Goal: Information Seeking & Learning: Learn about a topic

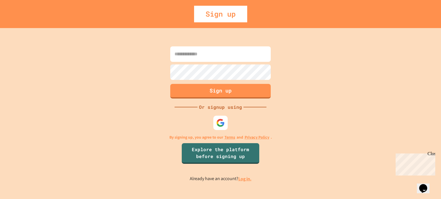
click at [246, 178] on link "Log in." at bounding box center [244, 179] width 13 height 6
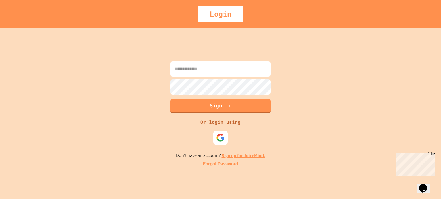
click at [219, 74] on input at bounding box center [220, 68] width 100 height 15
type input "**********"
click at [192, 102] on button "Sign in" at bounding box center [220, 105] width 102 height 15
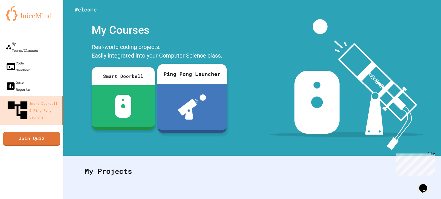
click at [193, 104] on img at bounding box center [192, 107] width 28 height 25
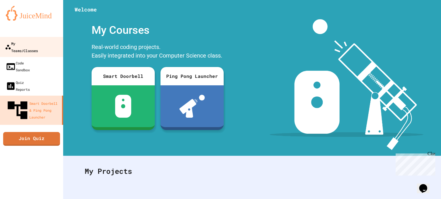
click at [34, 44] on div "My Teams/Classes" at bounding box center [21, 47] width 33 height 14
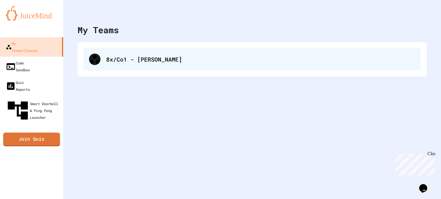
click at [133, 68] on div "8x/Co1 - [PERSON_NAME]" at bounding box center [251, 59] width 337 height 23
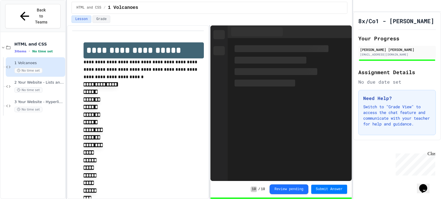
click at [34, 42] on div "HTML and CSS 3 items • No time set" at bounding box center [39, 48] width 50 height 12
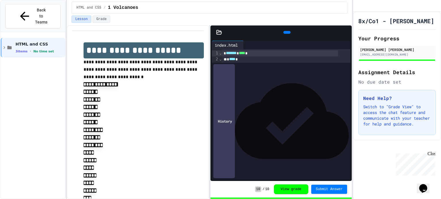
click at [41, 54] on div "HTML and CSS 3 items • No time set" at bounding box center [33, 121] width 65 height 175
click at [56, 77] on div "HTML and CSS 3 items • No time set" at bounding box center [33, 121] width 65 height 175
drag, startPoint x: 56, startPoint y: 77, endPoint x: 39, endPoint y: 44, distance: 37.2
click at [39, 44] on div "HTML and CSS 3 items • No time set" at bounding box center [33, 121] width 65 height 175
click at [49, 50] on span "No time set" at bounding box center [43, 52] width 21 height 4
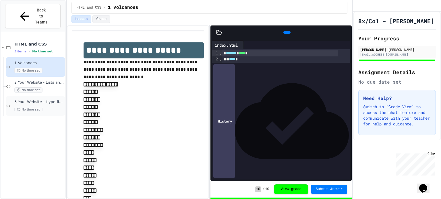
click at [46, 100] on span "3 Your Website - Hyperlinks and Images" at bounding box center [39, 102] width 50 height 5
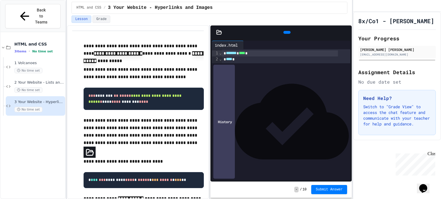
click at [287, 34] on div at bounding box center [286, 32] width 7 height 3
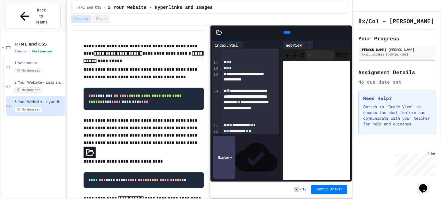
scroll to position [224, 0]
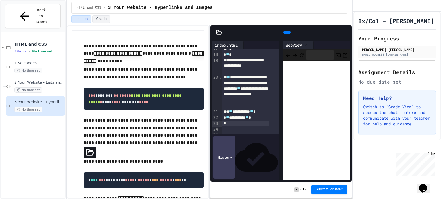
click at [234, 126] on div at bounding box center [250, 129] width 57 height 6
click at [247, 124] on div "* ** * ** ** *" at bounding box center [245, 124] width 47 height 6
click at [255, 132] on div at bounding box center [250, 135] width 57 height 6
click at [257, 135] on div at bounding box center [250, 135] width 57 height 6
click at [255, 131] on div at bounding box center [250, 130] width 57 height 6
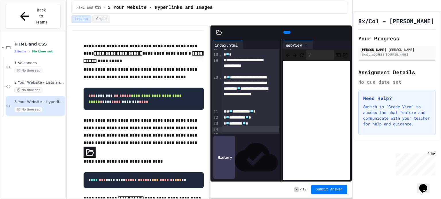
click at [286, 32] on icon at bounding box center [286, 32] width 0 height 0
click at [244, 131] on div at bounding box center [250, 130] width 57 height 6
click at [244, 131] on div "* ** * ** ** *" at bounding box center [245, 130] width 47 height 6
click at [251, 137] on div at bounding box center [250, 136] width 57 height 6
click at [251, 137] on div "* ** * ** ** *" at bounding box center [245, 136] width 47 height 6
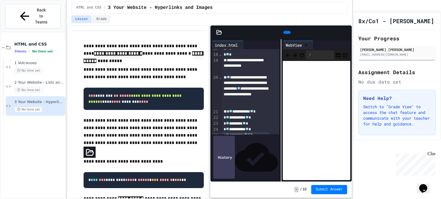
click at [257, 143] on div at bounding box center [250, 142] width 57 height 6
click at [280, 37] on div at bounding box center [286, 32] width 13 height 9
click at [288, 34] on icon at bounding box center [289, 36] width 3 height 4
click at [254, 147] on div at bounding box center [250, 147] width 57 height 6
click at [252, 145] on div at bounding box center [250, 147] width 57 height 6
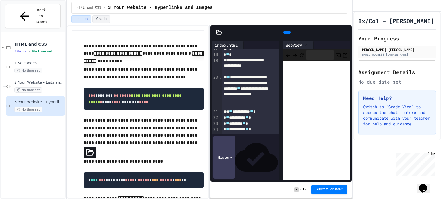
click at [251, 142] on div at bounding box center [250, 142] width 57 height 6
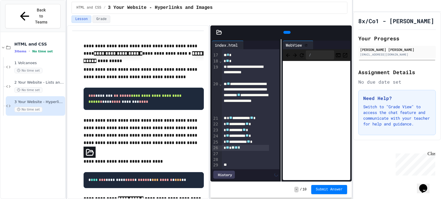
click at [251, 145] on div "* ** * ** ** *" at bounding box center [245, 148] width 47 height 6
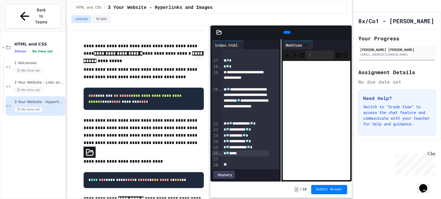
scroll to position [220, 0]
click at [253, 157] on div at bounding box center [250, 160] width 57 height 6
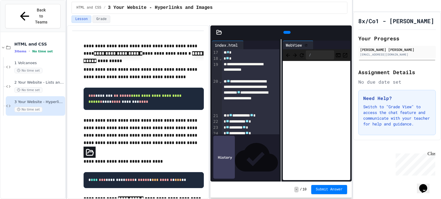
click at [287, 32] on div at bounding box center [286, 32] width 7 height 3
click at [264, 149] on div at bounding box center [250, 152] width 57 height 6
click at [246, 153] on div at bounding box center [245, 152] width 47 height 6
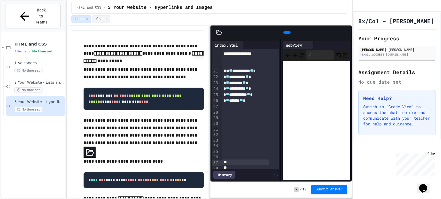
scroll to position [270, 0]
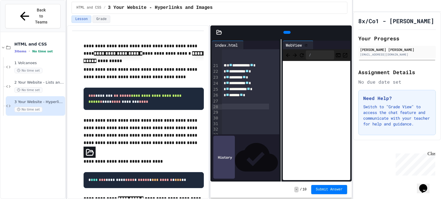
click at [240, 107] on div at bounding box center [245, 107] width 47 height 6
click at [53, 80] on div "2 Your Website - Lists and Styles No time set" at bounding box center [39, 86] width 50 height 13
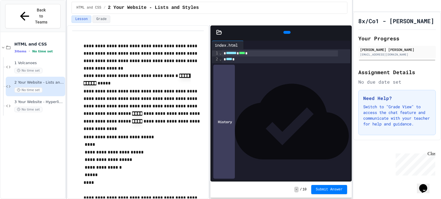
click at [286, 32] on icon at bounding box center [286, 32] width 0 height 0
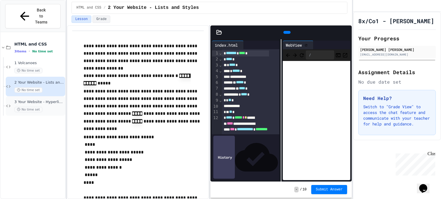
click at [30, 96] on div "3 Your Website - Hyperlinks and Images No time set" at bounding box center [35, 106] width 59 height 20
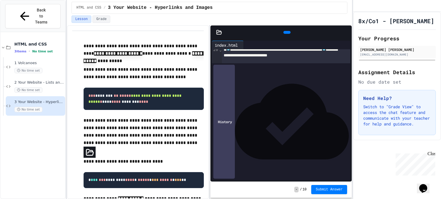
scroll to position [150, 0]
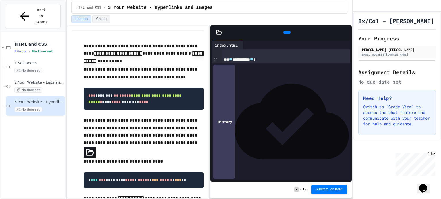
click at [257, 99] on div at bounding box center [286, 101] width 128 height 6
click at [248, 45] on div at bounding box center [246, 45] width 5 height 9
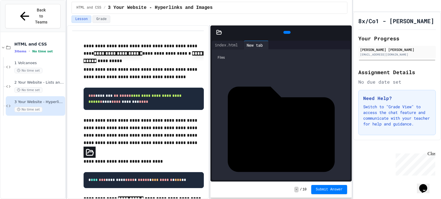
click at [264, 42] on div "New tab" at bounding box center [255, 45] width 22 height 6
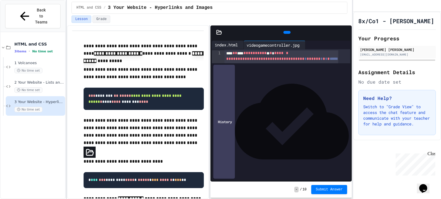
click at [229, 42] on div "index.html" at bounding box center [226, 45] width 29 height 6
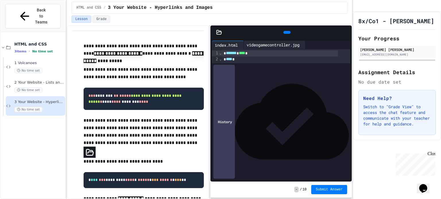
click at [302, 45] on div "videogamecontroller.jpg" at bounding box center [273, 45] width 59 height 6
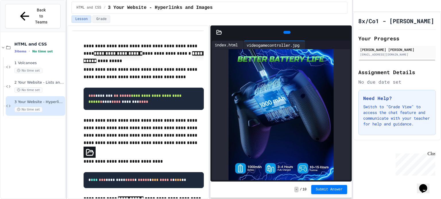
click at [222, 44] on div "index.html" at bounding box center [226, 45] width 29 height 6
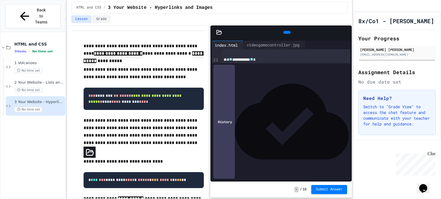
click at [239, 100] on div at bounding box center [286, 101] width 128 height 6
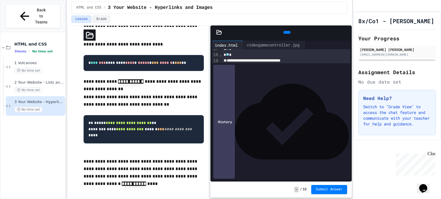
scroll to position [127, 0]
click at [268, 123] on div "* * * ** * *" at bounding box center [280, 124] width 116 height 6
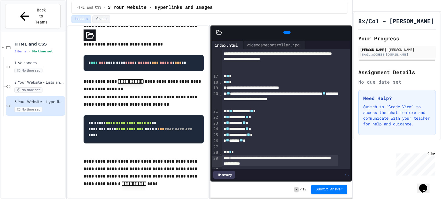
scroll to position [110, 0]
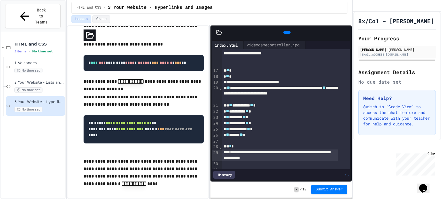
click at [295, 160] on div "**********" at bounding box center [280, 155] width 116 height 11
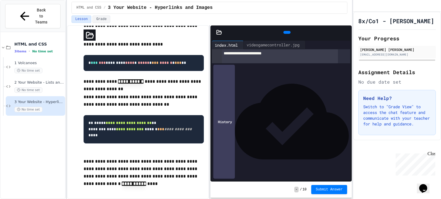
scroll to position [101, 0]
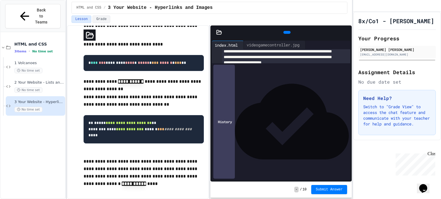
click at [246, 91] on div "**********" at bounding box center [280, 92] width 116 height 6
click at [301, 52] on div "**********" at bounding box center [280, 60] width 116 height 34
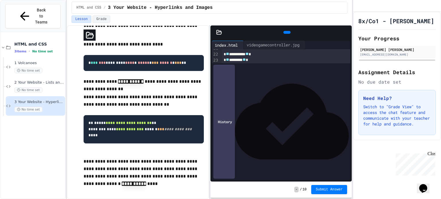
click at [309, 102] on div "**********" at bounding box center [280, 97] width 116 height 11
click at [303, 108] on div "* * * ** * *" at bounding box center [280, 107] width 116 height 6
click at [287, 31] on div at bounding box center [286, 32] width 7 height 3
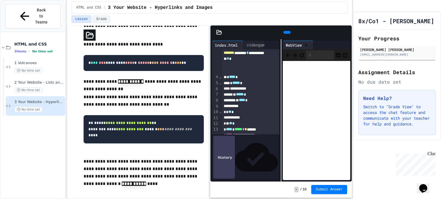
scroll to position [0, 0]
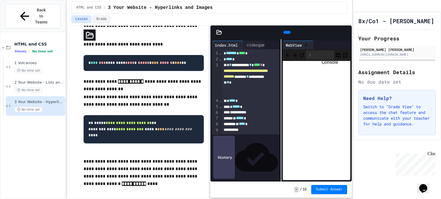
click at [335, 55] on icon "Console" at bounding box center [338, 56] width 6 height 6
click at [47, 11] on span "Back to Teams" at bounding box center [41, 16] width 13 height 18
